Goal: Task Accomplishment & Management: Use online tool/utility

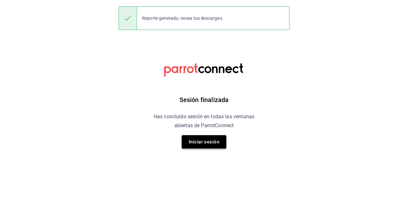
click at [201, 140] on button "Iniciar sesión" at bounding box center [204, 141] width 45 height 13
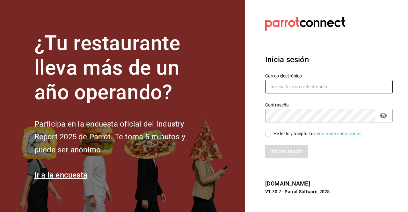
type input "[PERSON_NAME][EMAIL_ADDRESS][PERSON_NAME][DOMAIN_NAME]"
click at [267, 133] on input "He leído y acepto los Términos y condiciones." at bounding box center [268, 134] width 6 height 6
checkbox input "true"
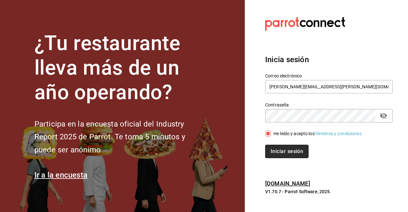
click at [274, 147] on button "Iniciar sesión" at bounding box center [286, 151] width 43 height 13
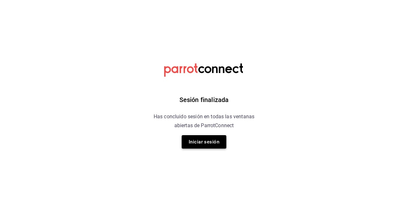
click at [208, 140] on button "Iniciar sesión" at bounding box center [204, 141] width 45 height 13
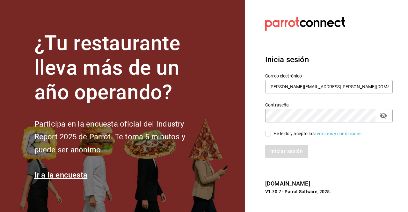
click at [269, 133] on input "He leído y acepto los Términos y condiciones." at bounding box center [268, 134] width 6 height 6
checkbox input "true"
click at [272, 153] on button "Iniciar sesión" at bounding box center [286, 151] width 43 height 13
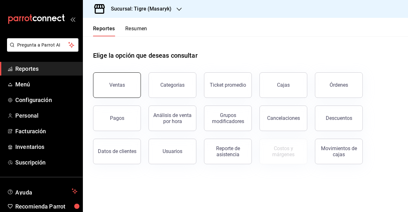
click at [110, 86] on div "Ventas" at bounding box center [117, 85] width 16 height 6
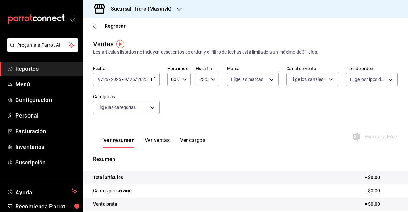
click at [152, 78] on \(Stroke\) "button" at bounding box center [152, 77] width 0 height 0
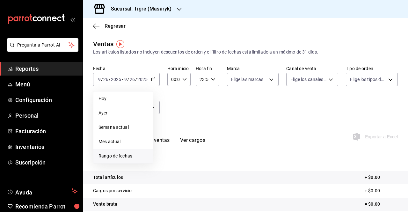
click at [126, 153] on span "Rango de fechas" at bounding box center [122, 156] width 49 height 7
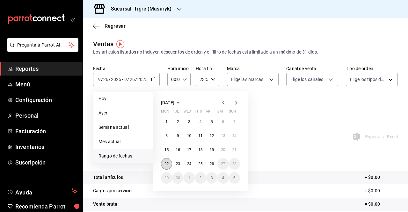
click at [168, 160] on button "22" at bounding box center [166, 163] width 11 height 11
click at [212, 163] on abbr "26" at bounding box center [212, 163] width 4 height 4
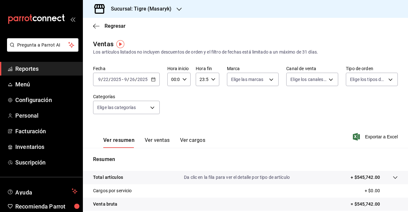
click at [187, 80] on div "00:00 Hora inicio" at bounding box center [178, 79] width 23 height 13
click at [173, 110] on span "05" at bounding box center [172, 109] width 1 height 5
type input "05:00"
click at [213, 81] on div at bounding box center [204, 106] width 408 height 212
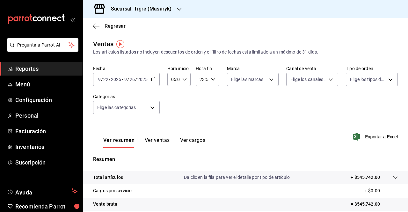
click at [211, 79] on icon "button" at bounding box center [213, 79] width 4 height 4
click at [200, 101] on span "21" at bounding box center [200, 100] width 1 height 5
type input "21:59"
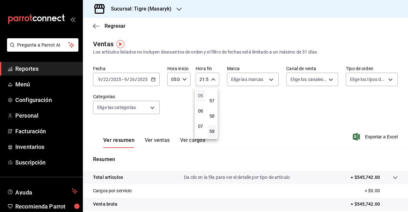
click at [201, 93] on span "05" at bounding box center [200, 95] width 1 height 5
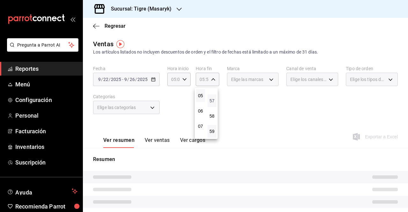
click at [211, 102] on span "57" at bounding box center [211, 100] width 1 height 5
type input "05:57"
click at [212, 96] on span "00" at bounding box center [211, 95] width 1 height 5
type input "05:00"
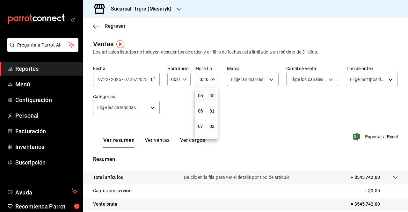
click at [211, 95] on span "00" at bounding box center [211, 95] width 1 height 5
click at [236, 103] on div at bounding box center [204, 106] width 408 height 212
click at [160, 138] on button "Ver ventas" at bounding box center [157, 142] width 25 height 11
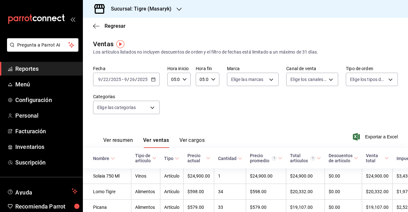
click at [116, 137] on button "Ver resumen" at bounding box center [118, 142] width 30 height 11
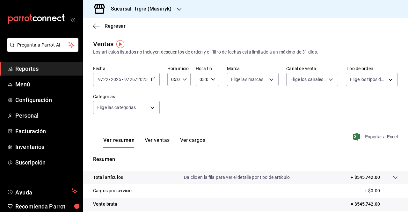
click at [368, 139] on span "Exportar a Excel" at bounding box center [376, 137] width 44 height 8
click at [379, 135] on span "Exportar a Excel" at bounding box center [376, 137] width 44 height 8
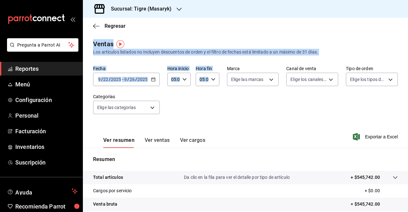
drag, startPoint x: 202, startPoint y: 109, endPoint x: 218, endPoint y: -11, distance: 120.8
click at [218, 0] on html "Pregunta a Parrot AI Reportes Menú Configuración Personal Facturación Inventari…" at bounding box center [204, 106] width 408 height 212
